Goal: Task Accomplishment & Management: Use online tool/utility

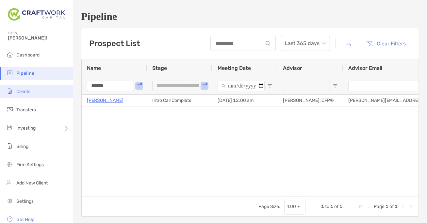
click at [42, 91] on li "Clients" at bounding box center [36, 91] width 73 height 13
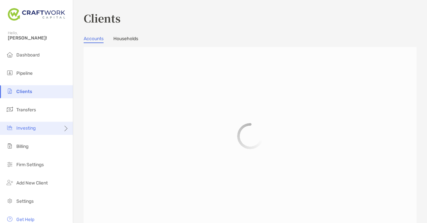
click at [27, 128] on span "Investing" at bounding box center [25, 128] width 19 height 6
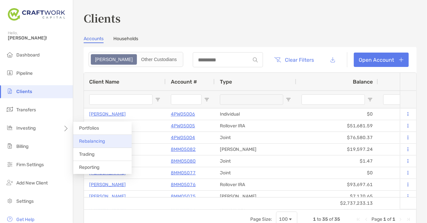
click at [87, 142] on span "Rebalancing" at bounding box center [92, 141] width 26 height 6
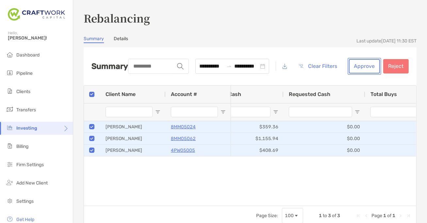
click at [367, 65] on button "Approve" at bounding box center [364, 66] width 31 height 14
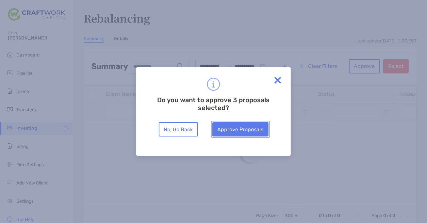
click at [250, 129] on button "Approve Proposals" at bounding box center [240, 129] width 56 height 14
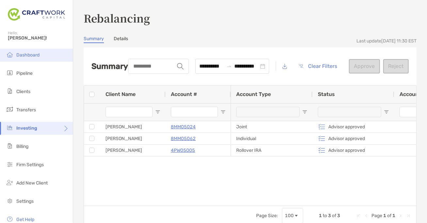
click at [29, 57] on span "Dashboard" at bounding box center [27, 55] width 23 height 6
